Goal: Information Seeking & Learning: Learn about a topic

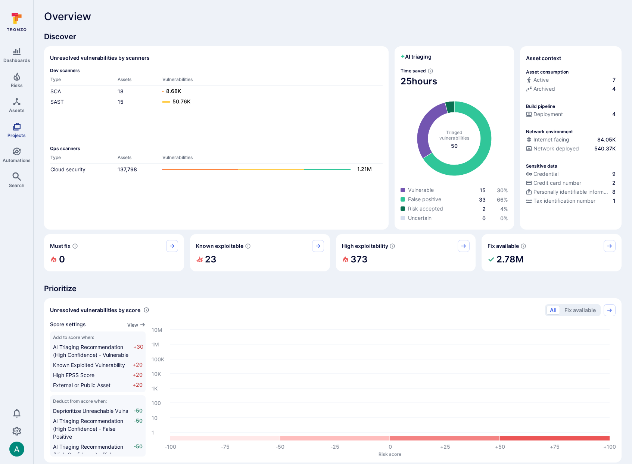
click at [17, 133] on span "Projects" at bounding box center [16, 136] width 18 height 6
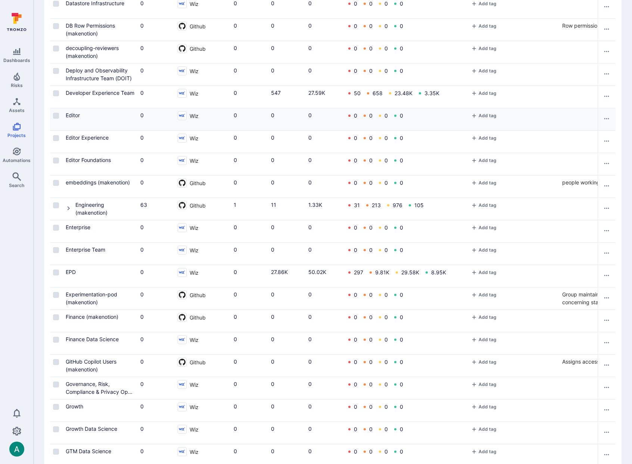
scroll to position [774, 0]
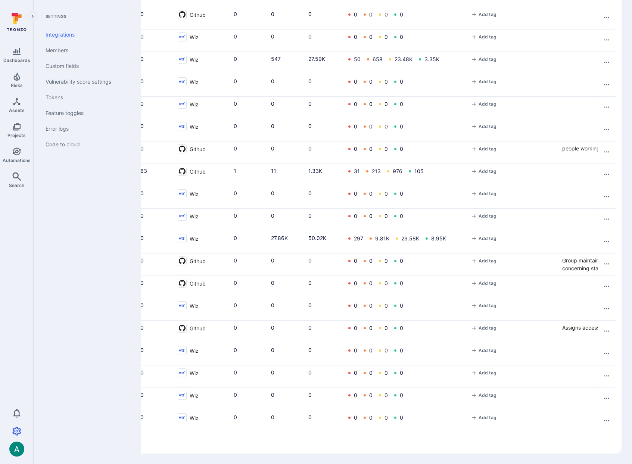
click at [72, 32] on link "Integrations" at bounding box center [86, 35] width 92 height 16
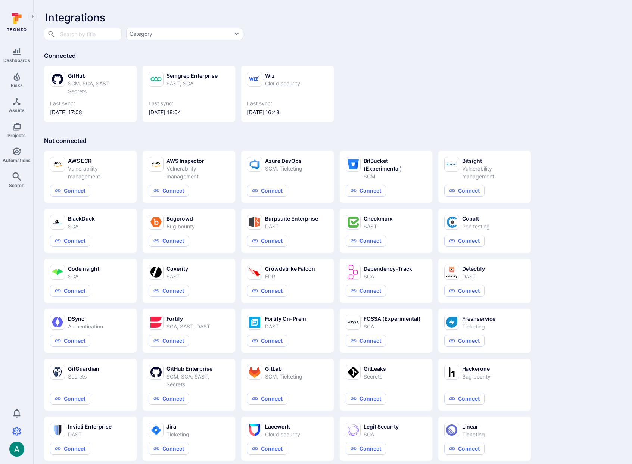
click at [264, 79] on div "Wiz Cloud security" at bounding box center [287, 80] width 81 height 16
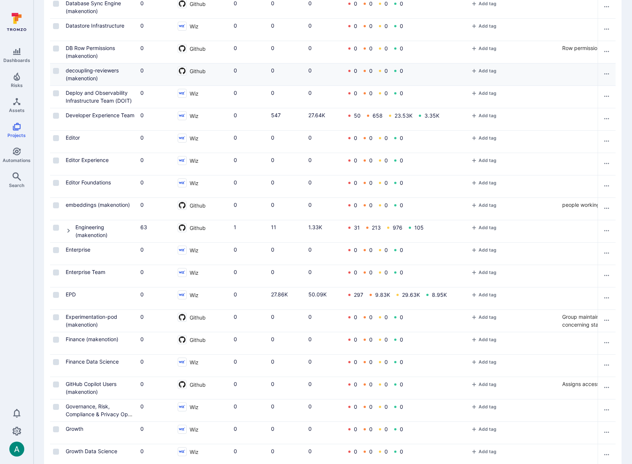
scroll to position [774, 0]
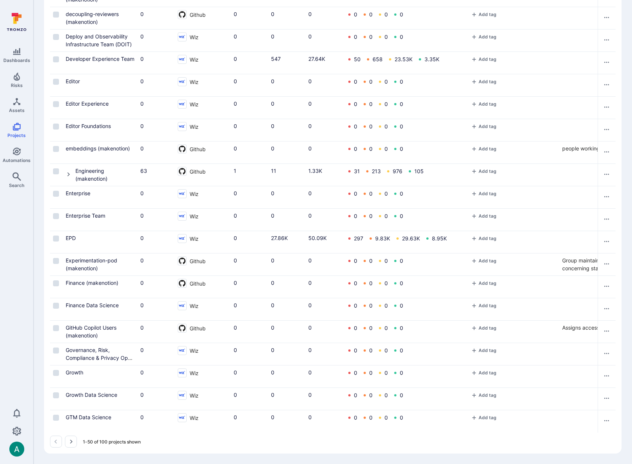
drag, startPoint x: 106, startPoint y: 448, endPoint x: 78, endPoint y: 449, distance: 28.0
click at [74, 441] on button "Go to the next page" at bounding box center [71, 442] width 12 height 12
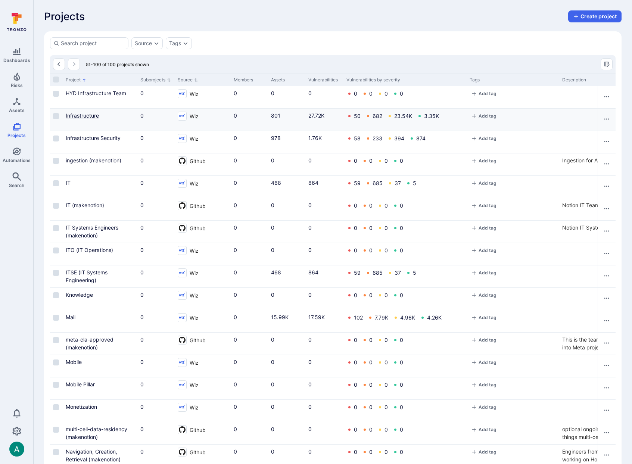
click at [94, 112] on link "Infrastructure" at bounding box center [82, 115] width 33 height 6
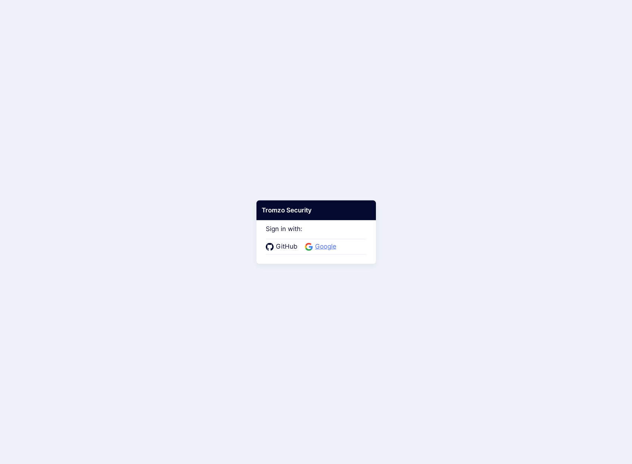
click at [330, 249] on span "Google" at bounding box center [326, 247] width 26 height 10
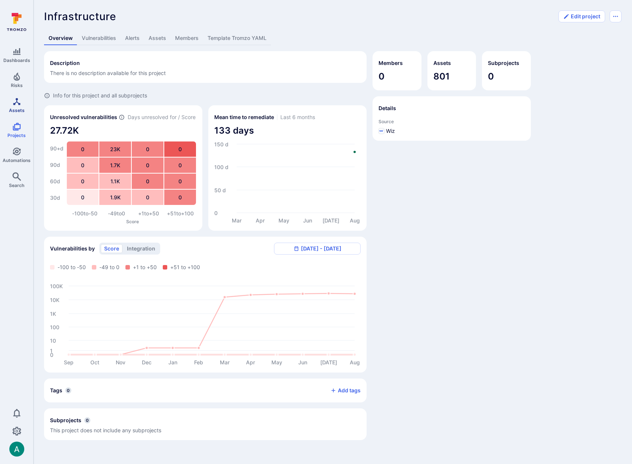
click at [19, 109] on span "Assets" at bounding box center [17, 111] width 16 height 6
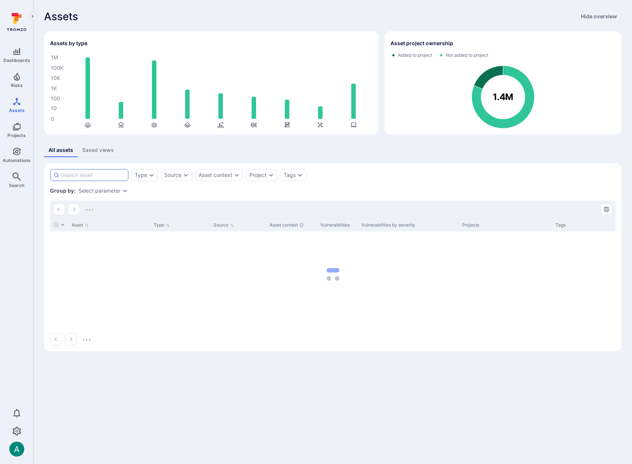
click at [94, 176] on input at bounding box center [93, 174] width 64 height 7
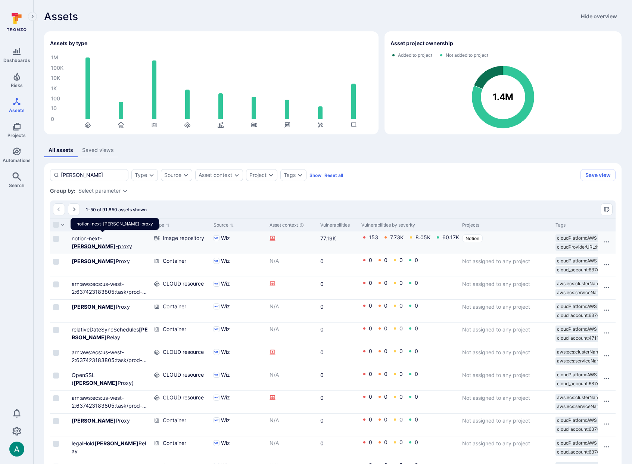
type input "[PERSON_NAME]"
click at [109, 243] on b "[PERSON_NAME]" at bounding box center [94, 246] width 44 height 6
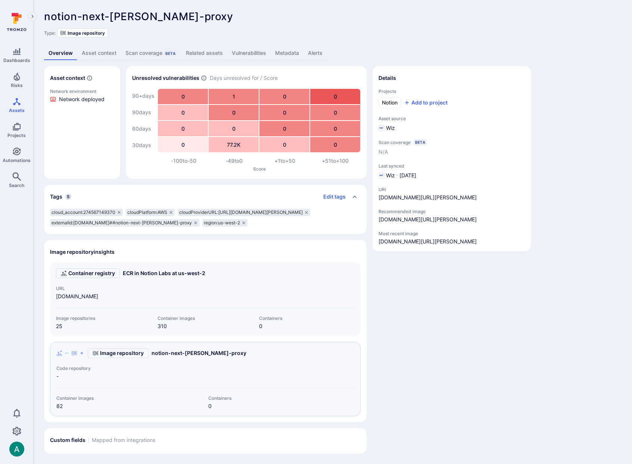
click at [124, 178] on div "Asset context Network environment Network deployed Unresolved vulnerabilities D…" at bounding box center [205, 122] width 323 height 113
